Goal: Information Seeking & Learning: Find specific fact

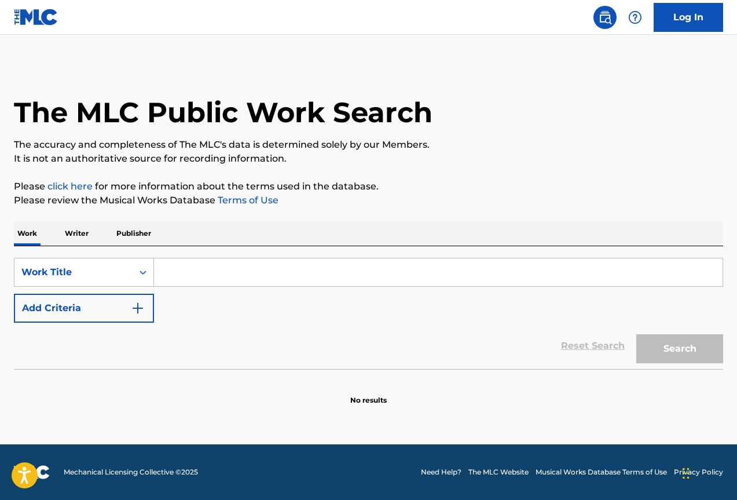
click at [136, 233] on p "Publisher" at bounding box center [134, 233] width 42 height 24
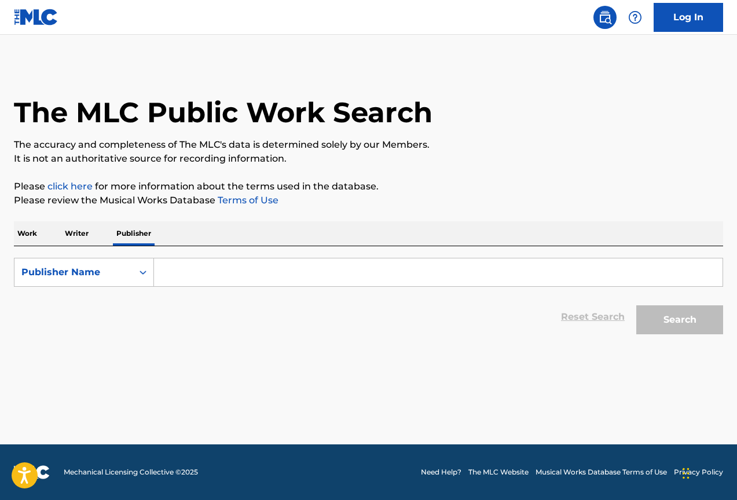
click at [196, 270] on input "Search Form" at bounding box center [438, 272] width 568 height 28
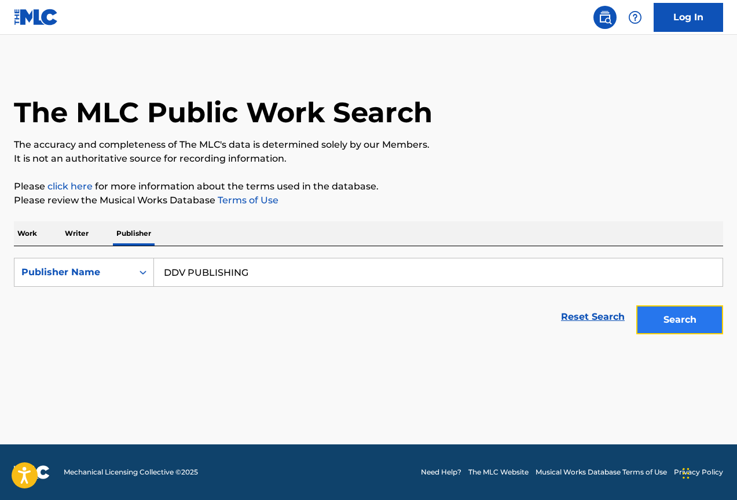
click at [686, 311] on button "Search" at bounding box center [679, 319] width 87 height 29
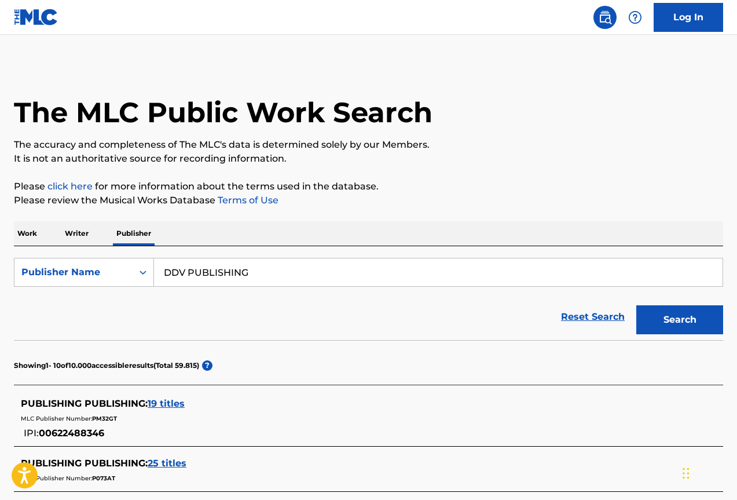
drag, startPoint x: 168, startPoint y: 271, endPoint x: 435, endPoint y: 271, distance: 266.9
click at [378, 274] on input "DDV PUBLISHING" at bounding box center [438, 272] width 568 height 28
type input "D"
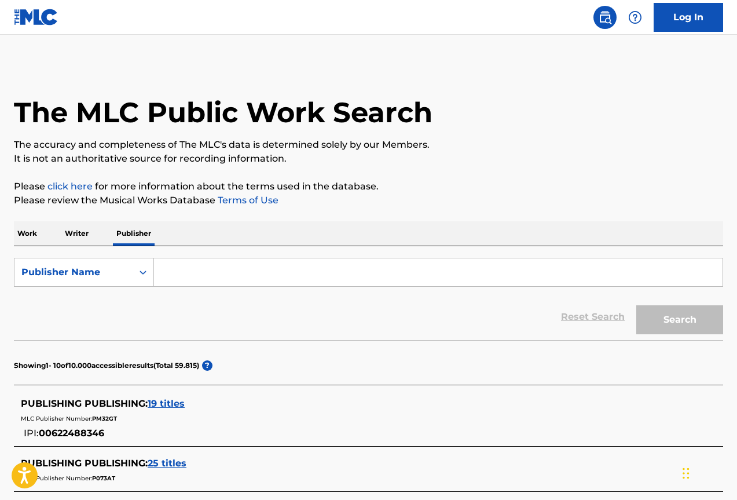
click at [173, 277] on input "Search Form" at bounding box center [438, 272] width 568 height 28
paste input "3 A 1 PRODUCCIONES S A S"
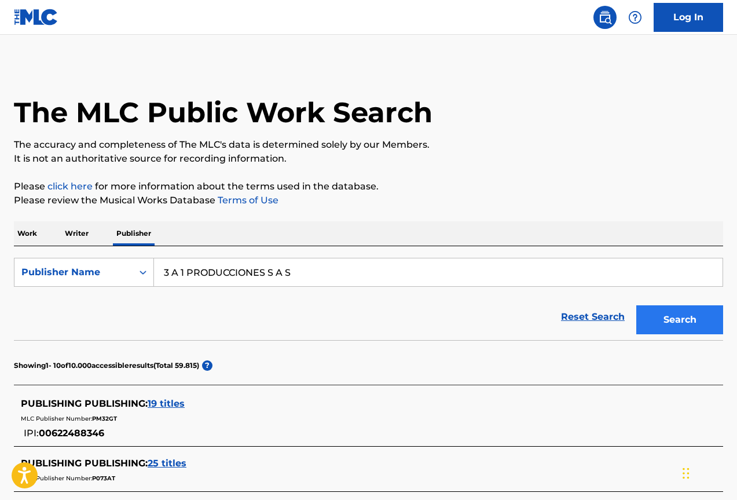
type input "3 A 1 PRODUCCIONES S A S"
click at [673, 322] on button "Search" at bounding box center [679, 319] width 87 height 29
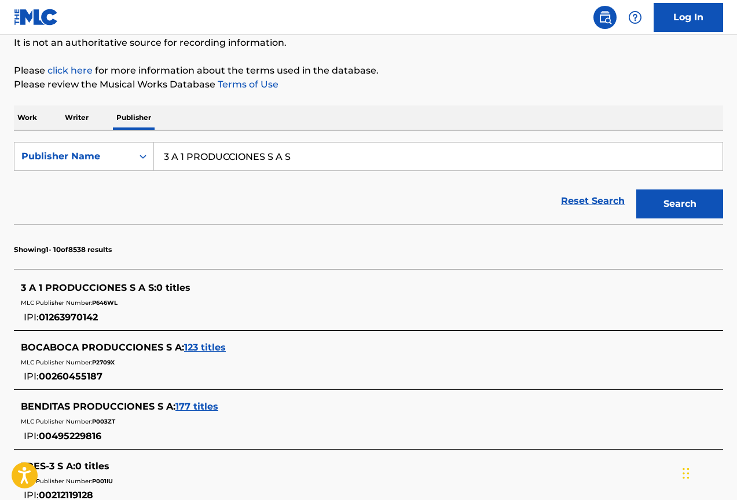
scroll to position [174, 0]
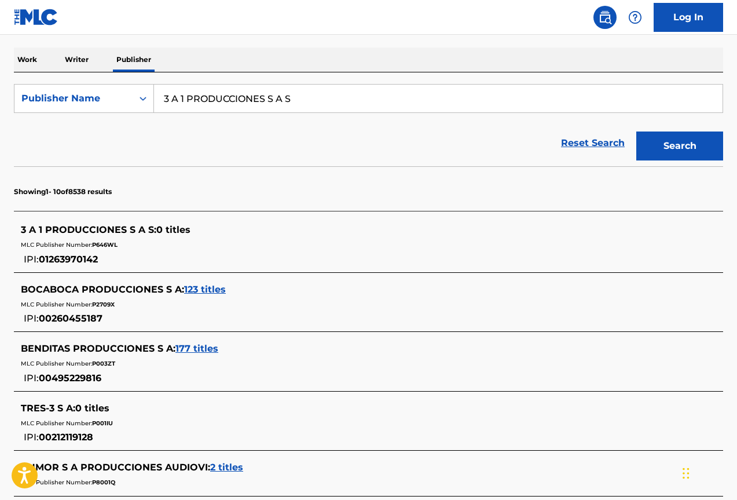
click at [70, 68] on p "Writer" at bounding box center [76, 59] width 31 height 24
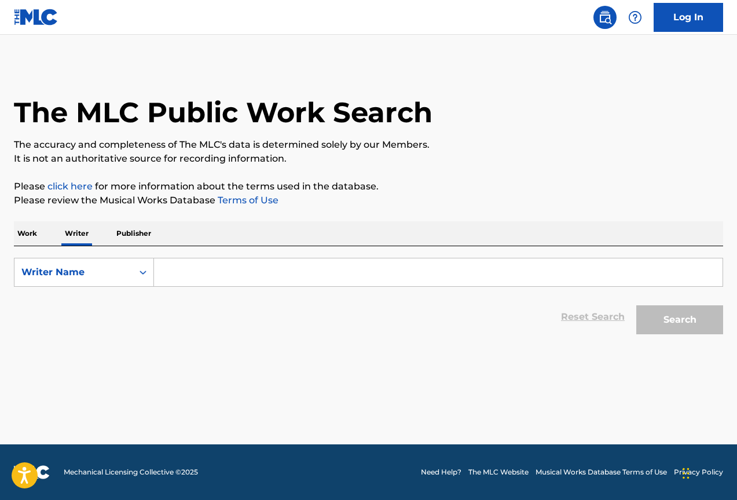
click at [188, 280] on input "Search Form" at bounding box center [438, 272] width 568 height 28
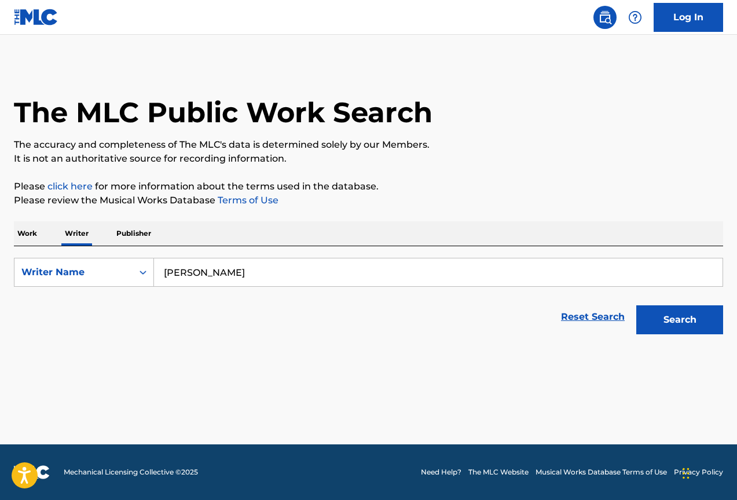
type input "[PERSON_NAME]"
click at [636, 305] on button "Search" at bounding box center [679, 319] width 87 height 29
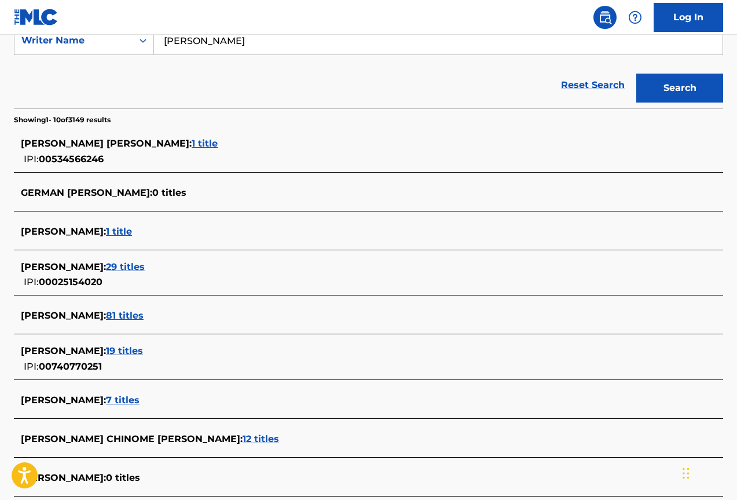
scroll to position [289, 0]
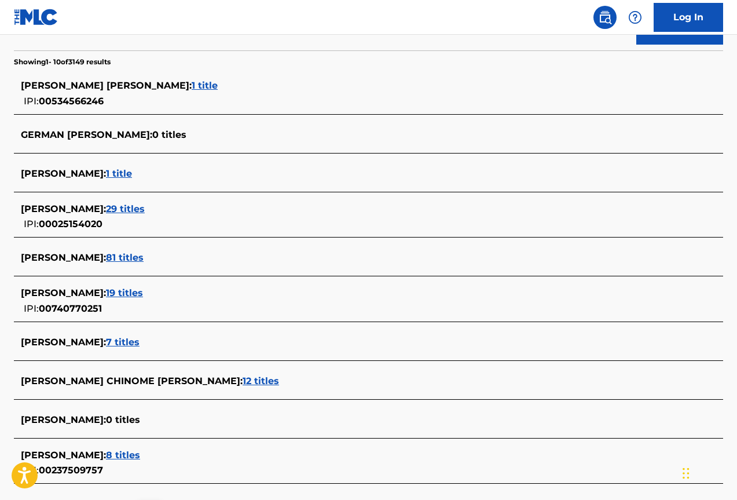
click at [143, 294] on span "19 titles" at bounding box center [124, 292] width 37 height 11
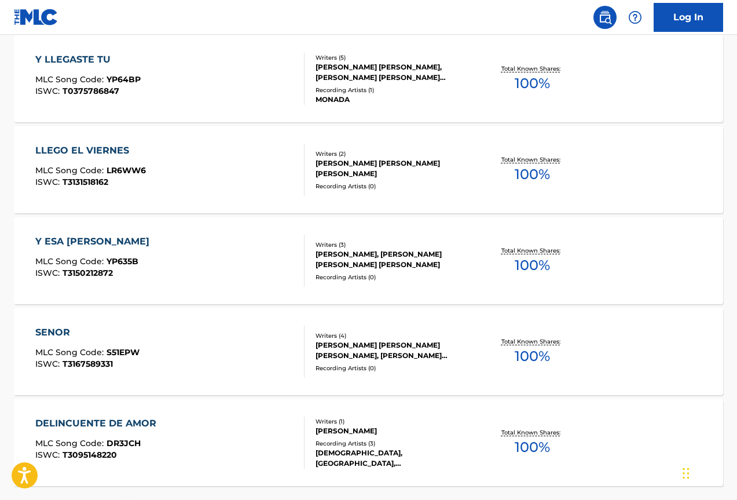
scroll to position [917, 0]
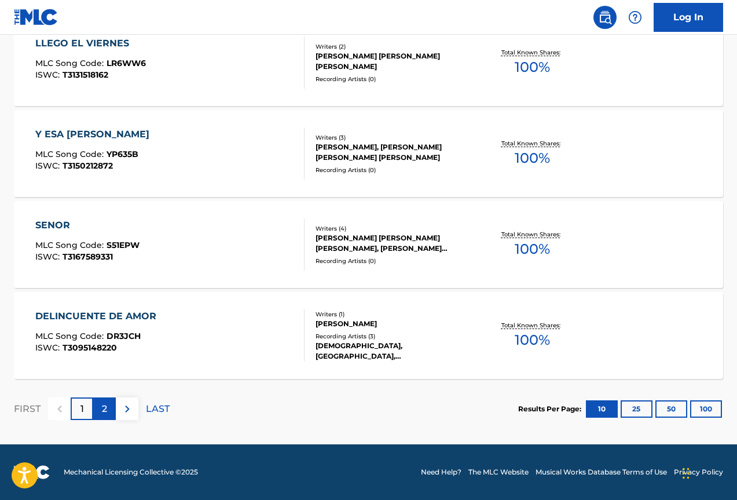
click at [98, 403] on div "2" at bounding box center [104, 408] width 23 height 23
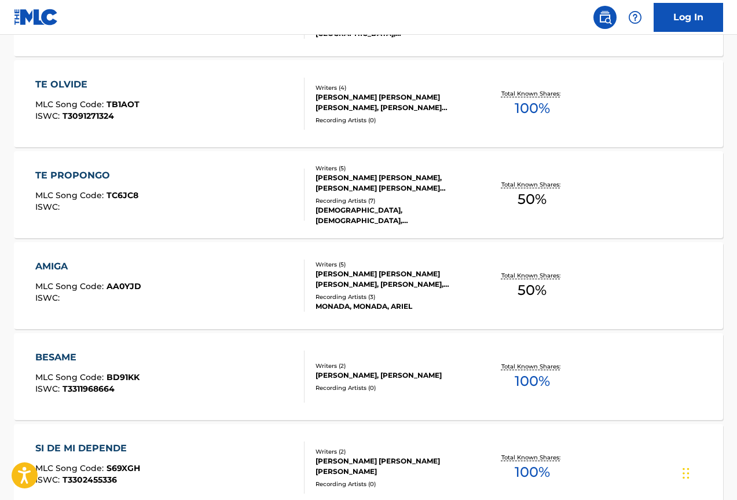
scroll to position [753, 0]
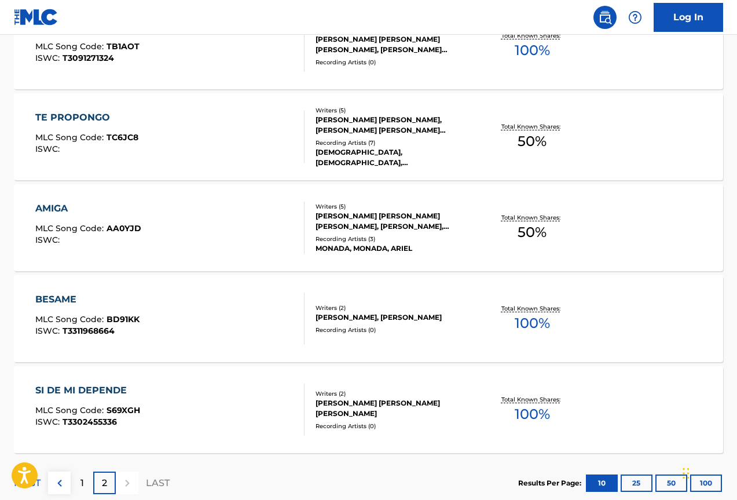
click at [335, 312] on div "[PERSON_NAME], [PERSON_NAME]" at bounding box center [393, 317] width 157 height 10
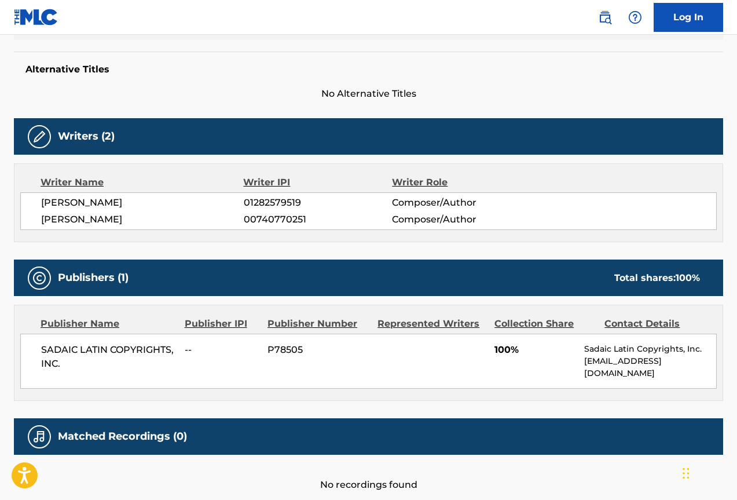
scroll to position [346, 0]
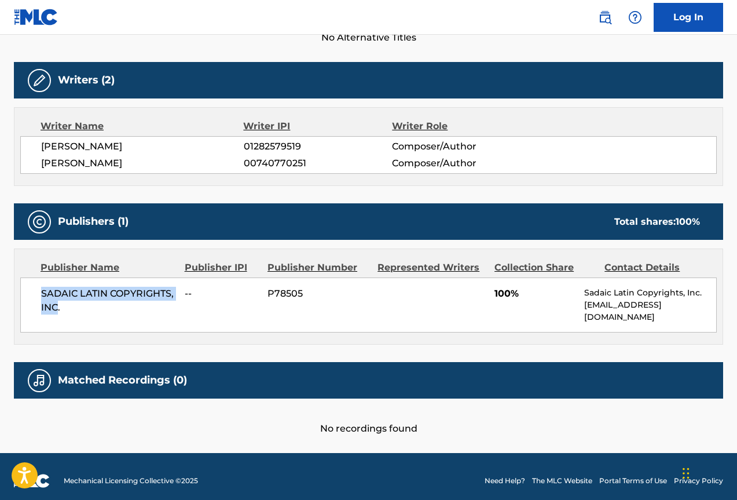
drag, startPoint x: 58, startPoint y: 306, endPoint x: 42, endPoint y: 297, distance: 18.7
click at [42, 297] on span "SADAIC LATIN COPYRIGHTS, INC." at bounding box center [108, 301] width 135 height 28
copy span "SADAIC LATIN COPYRIGHTS, INC"
click at [9, 333] on div "< Back to public search results Copy work link BESAME Work Detail Member Work I…" at bounding box center [368, 76] width 737 height 717
drag, startPoint x: 56, startPoint y: 306, endPoint x: 41, endPoint y: 296, distance: 18.0
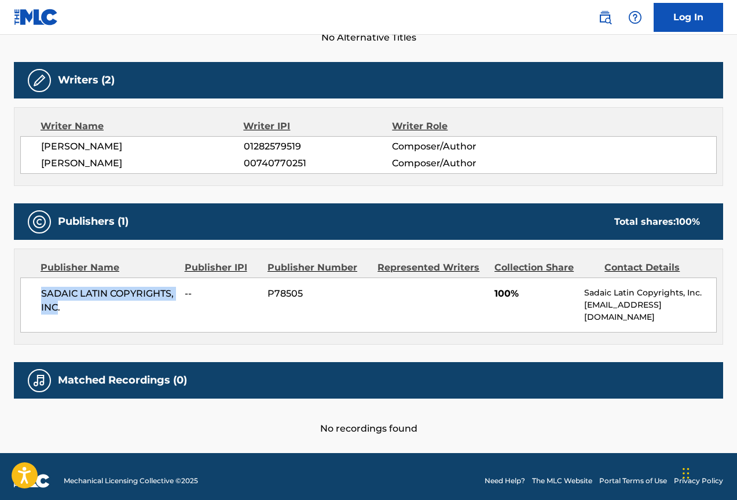
click at [41, 296] on span "SADAIC LATIN COPYRIGHTS, INC." at bounding box center [108, 301] width 135 height 28
copy span "SADAIC LATIN COPYRIGHTS, INC"
click at [276, 328] on div "Publisher Name Publisher IPI Publisher Number Represented Writers Collection Sh…" at bounding box center [368, 296] width 708 height 95
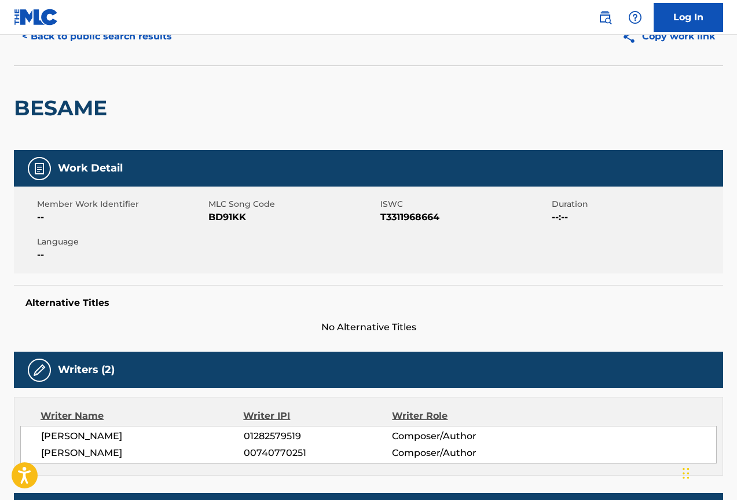
scroll to position [0, 0]
